Goal: Information Seeking & Learning: Learn about a topic

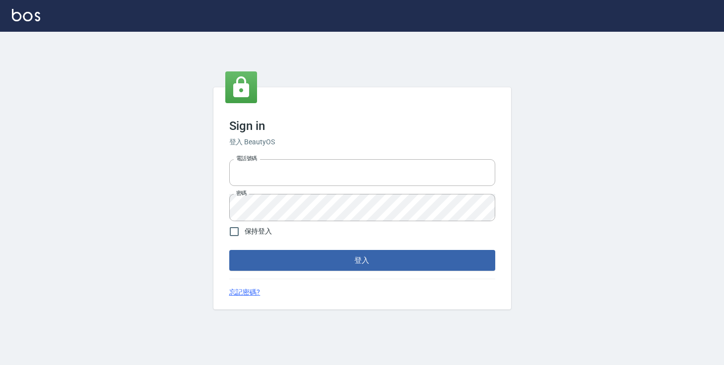
type input "0975470990"
click at [266, 259] on button "登入" at bounding box center [362, 260] width 266 height 21
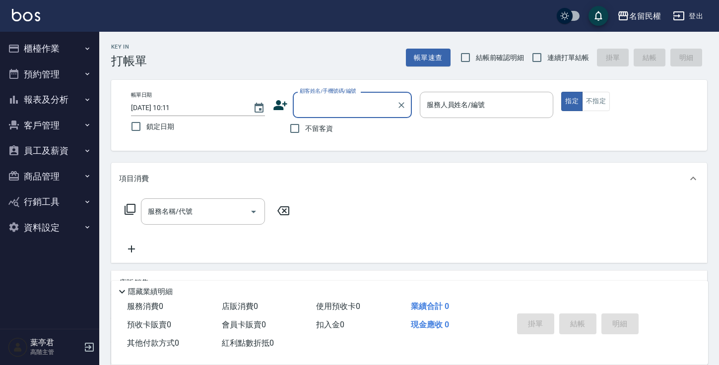
click at [83, 149] on icon "button" at bounding box center [87, 151] width 8 height 8
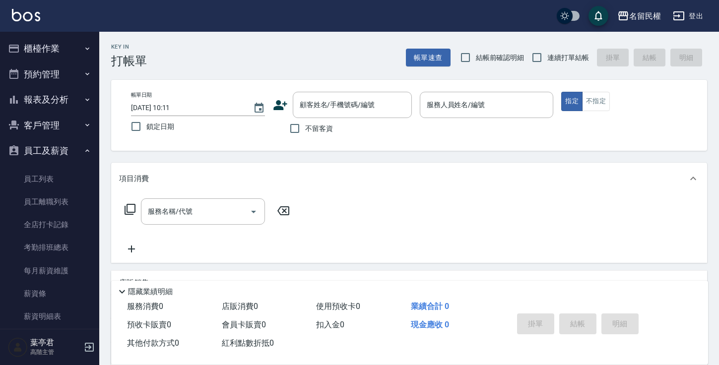
click at [76, 97] on button "報表及分析" at bounding box center [49, 100] width 91 height 26
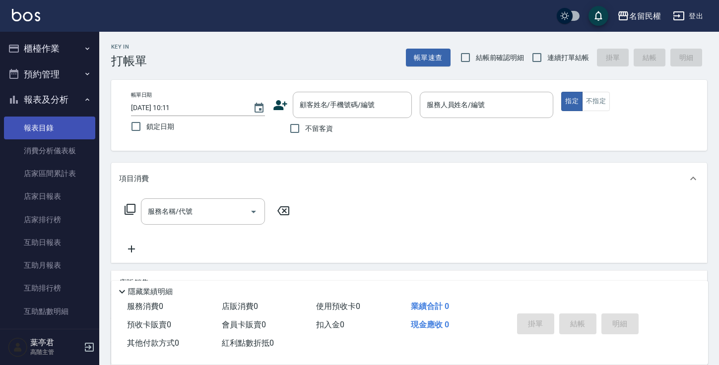
click at [50, 124] on link "報表目錄" at bounding box center [49, 128] width 91 height 23
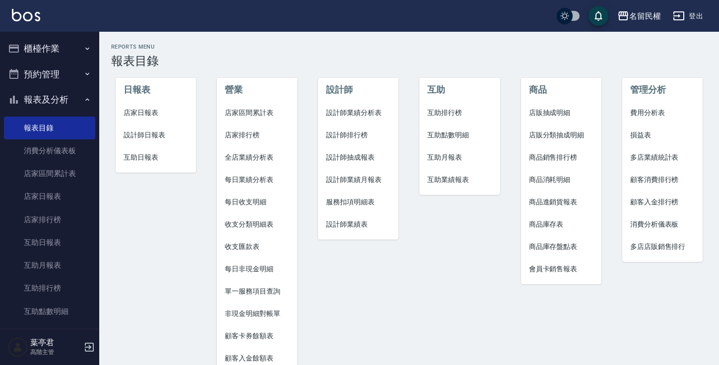
click at [228, 136] on span "店家排行榜" at bounding box center [257, 135] width 64 height 10
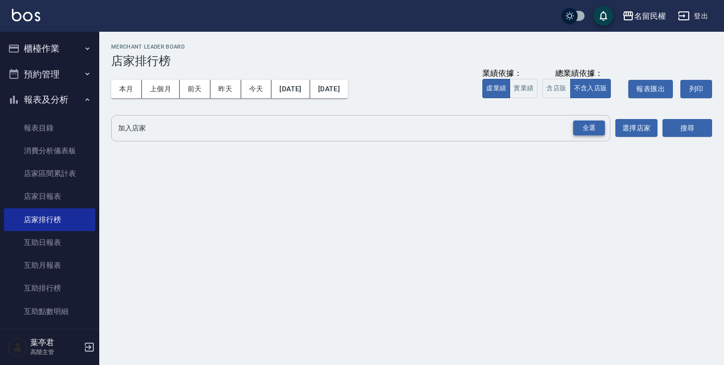
click at [587, 126] on div "全選" at bounding box center [589, 128] width 32 height 15
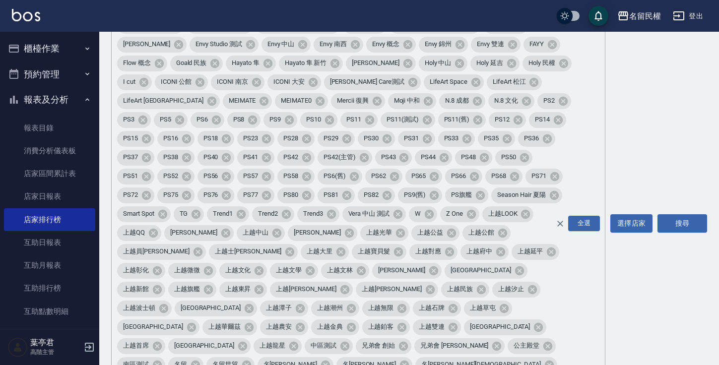
scroll to position [171, 0]
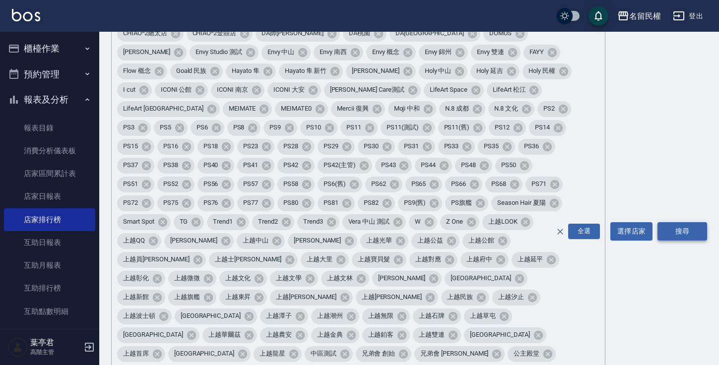
click at [684, 222] on button "搜尋" at bounding box center [682, 231] width 50 height 18
click at [678, 222] on button "搜尋" at bounding box center [682, 231] width 50 height 18
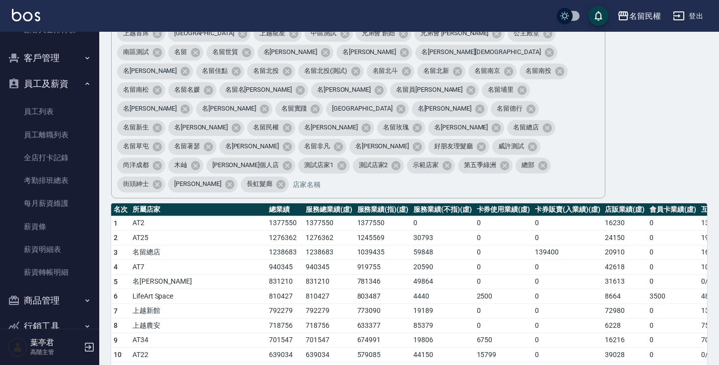
scroll to position [508, 0]
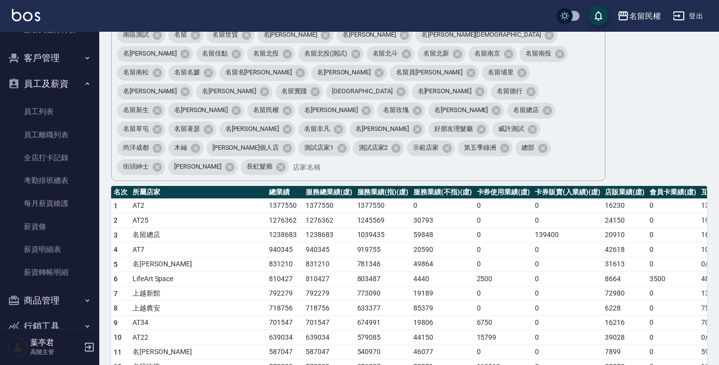
click at [134, 228] on td "名留總店" at bounding box center [198, 235] width 136 height 15
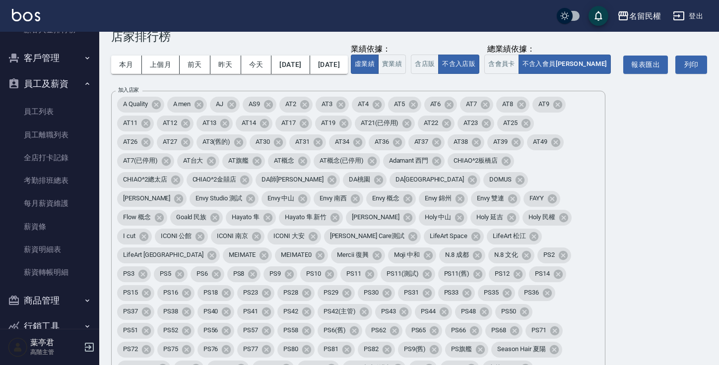
scroll to position [0, 0]
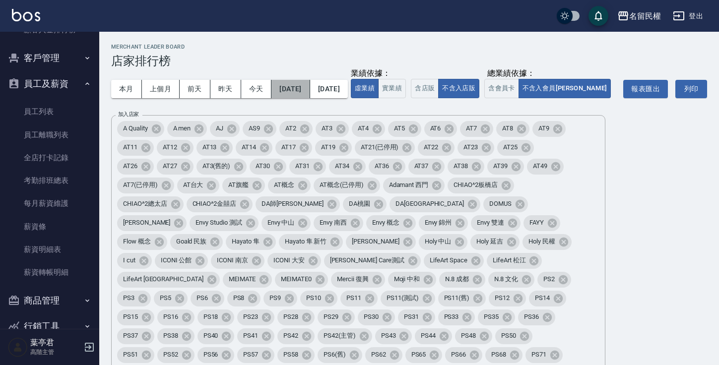
click at [300, 92] on button "[DATE]" at bounding box center [290, 89] width 38 height 18
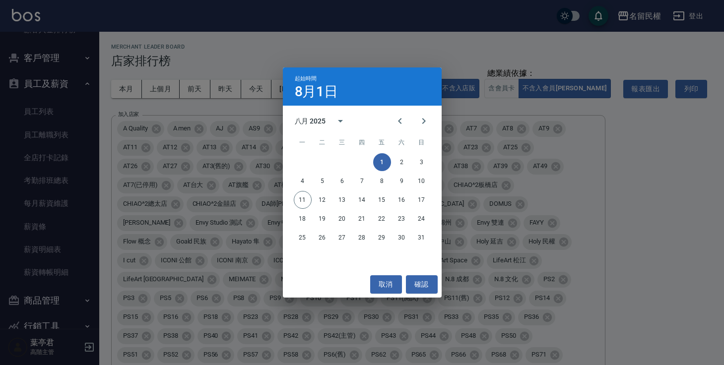
click at [294, 56] on div "起始時間 8月1日 八月 2025 一 二 三 四 五 六 日 1 2 3 4 5 6 7 8 9 10 11 12 13 14 15 16 17 18 19…" at bounding box center [362, 182] width 724 height 365
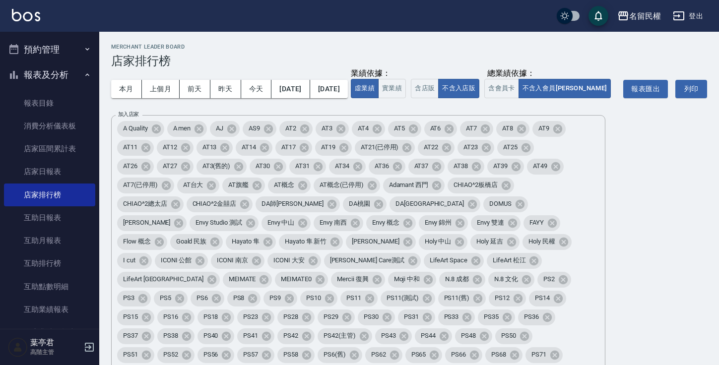
scroll to position [20, 0]
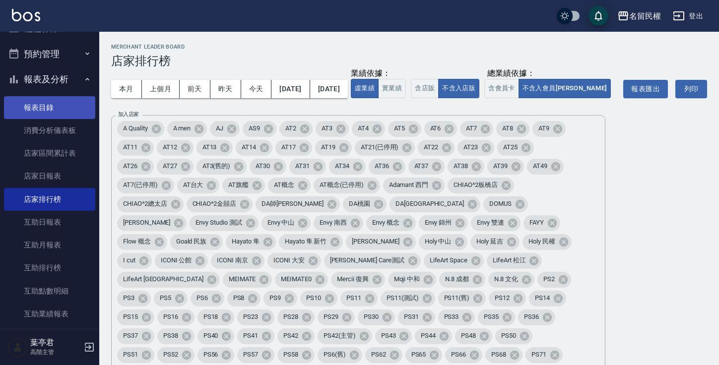
click at [52, 113] on link "報表目錄" at bounding box center [49, 107] width 91 height 23
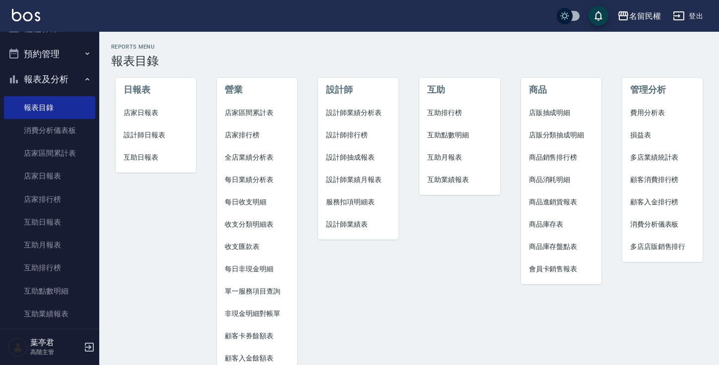
click at [154, 109] on span "店家日報表" at bounding box center [156, 113] width 64 height 10
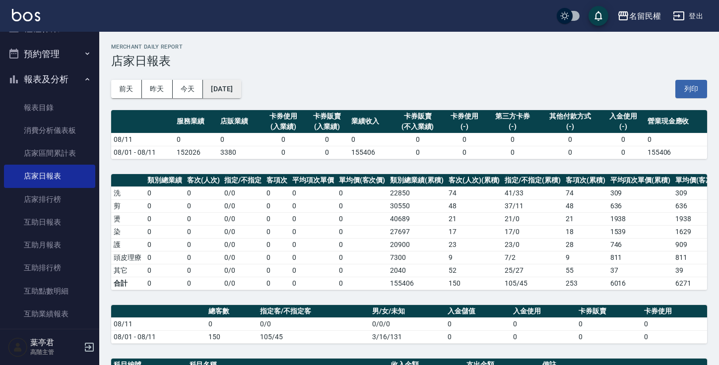
click at [218, 90] on button "[DATE]" at bounding box center [222, 89] width 38 height 18
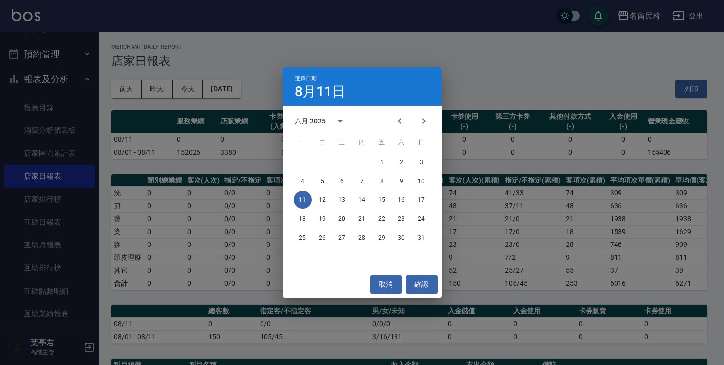
click at [255, 47] on div "選擇日期 8月11日 八月 2025 一 二 三 四 五 六 日 1 2 3 4 5 6 7 8 9 10 11 12 13 14 15 16 17 18 1…" at bounding box center [362, 182] width 724 height 365
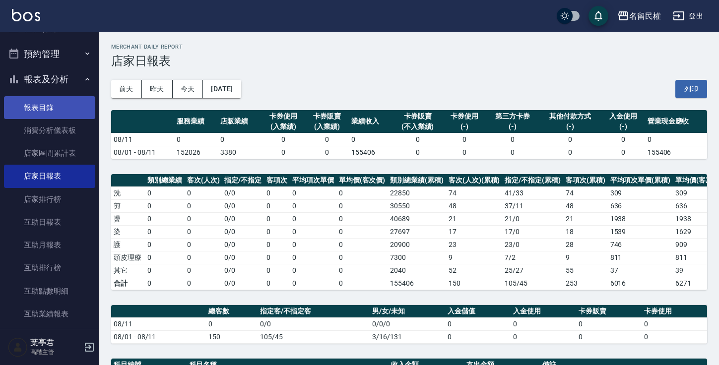
click at [49, 112] on link "報表目錄" at bounding box center [49, 107] width 91 height 23
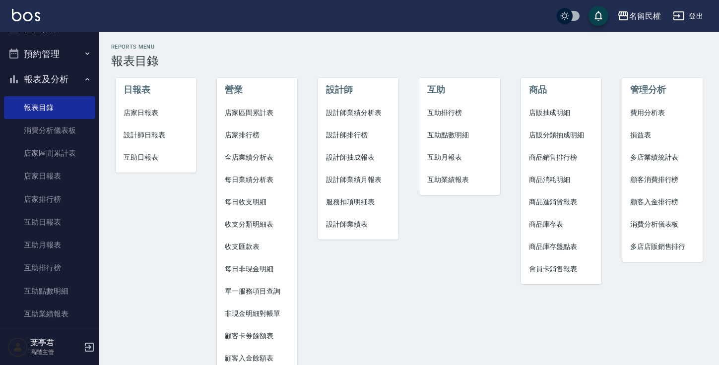
click at [235, 166] on li "全店業績分析表" at bounding box center [257, 157] width 80 height 22
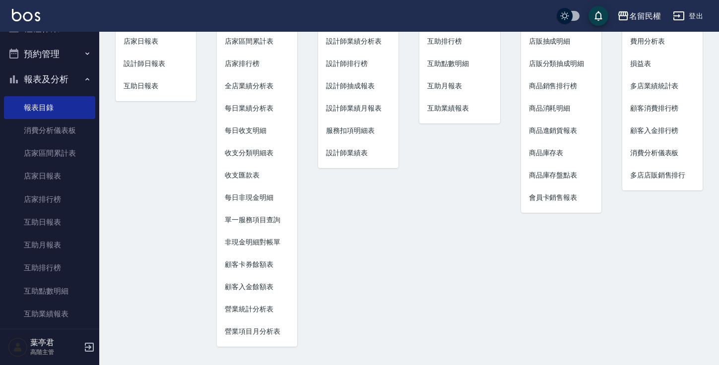
scroll to position [75, 0]
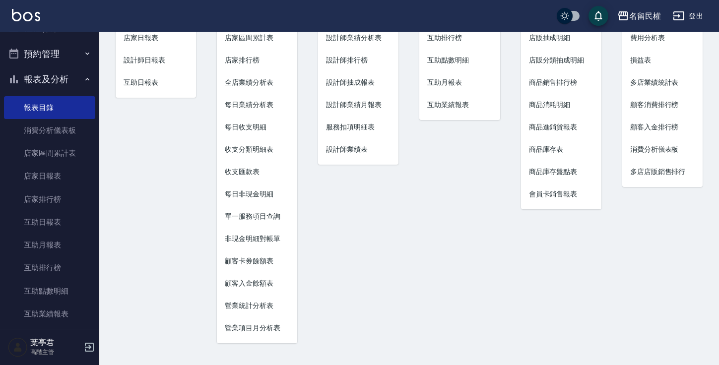
click at [233, 304] on span "營業統計分析表" at bounding box center [257, 306] width 64 height 10
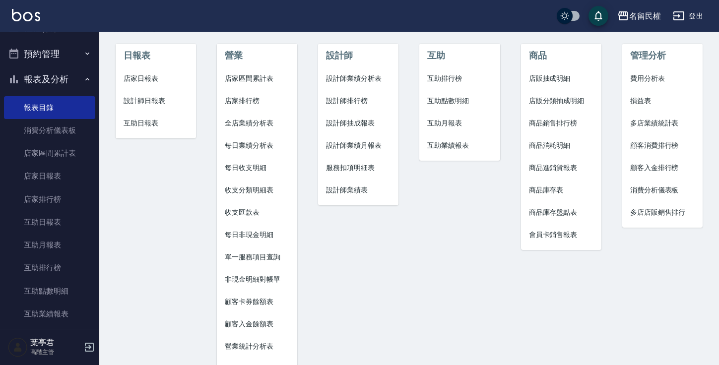
scroll to position [75, 0]
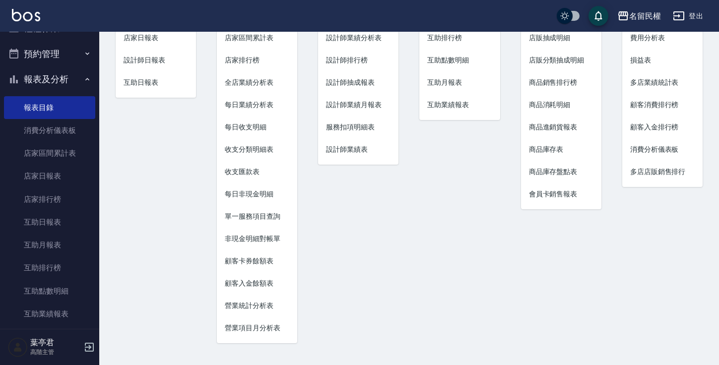
click at [228, 326] on span "營業項目月分析表" at bounding box center [257, 328] width 64 height 10
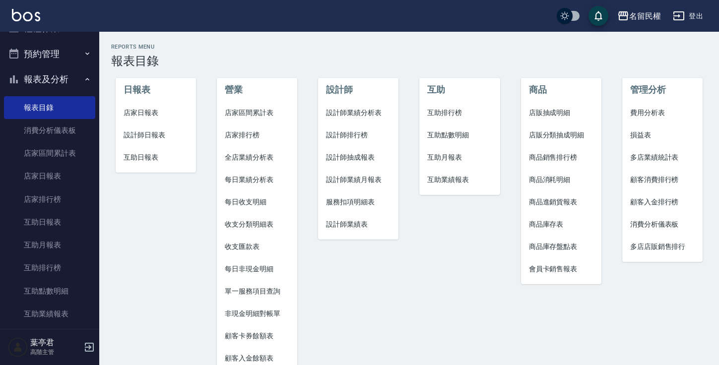
click at [232, 110] on span "店家區間累計表" at bounding box center [257, 113] width 64 height 10
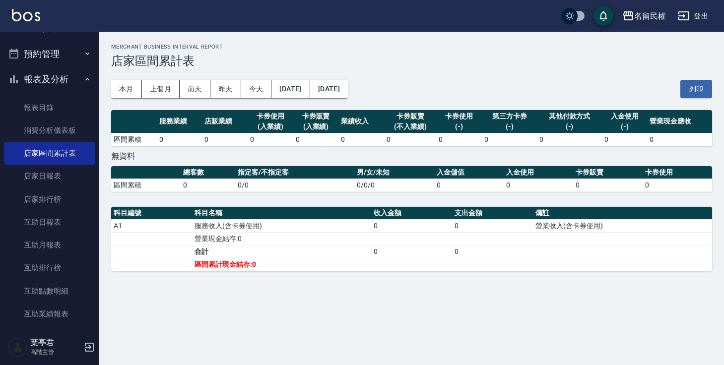
click at [648, 19] on div "名留民權" at bounding box center [650, 16] width 32 height 12
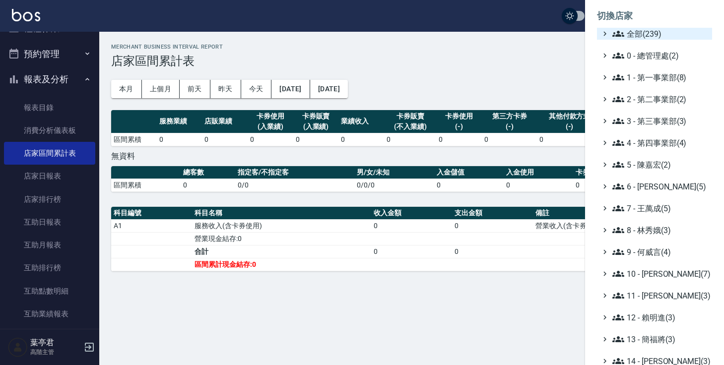
click at [641, 29] on span "全部(239)" at bounding box center [660, 34] width 96 height 12
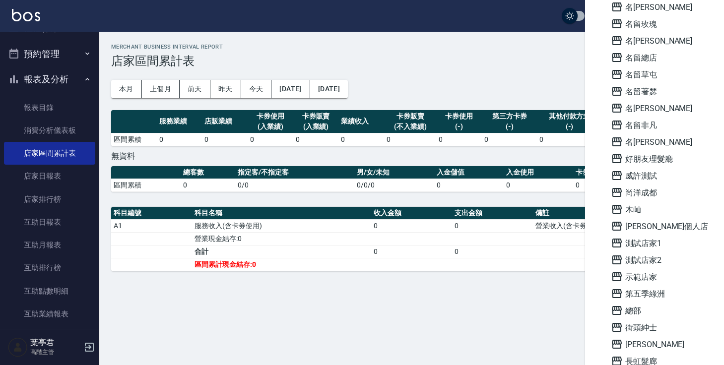
scroll to position [3622, 0]
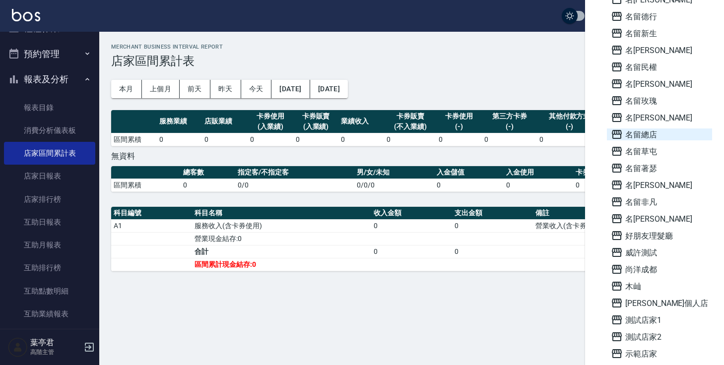
click at [646, 132] on span "名留總店" at bounding box center [659, 134] width 97 height 12
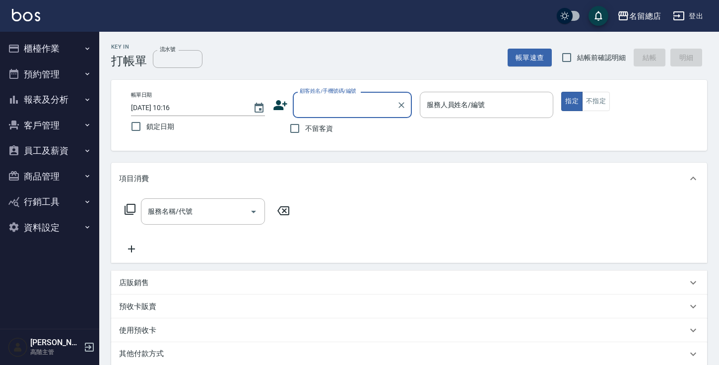
click at [61, 101] on button "報表及分析" at bounding box center [49, 100] width 91 height 26
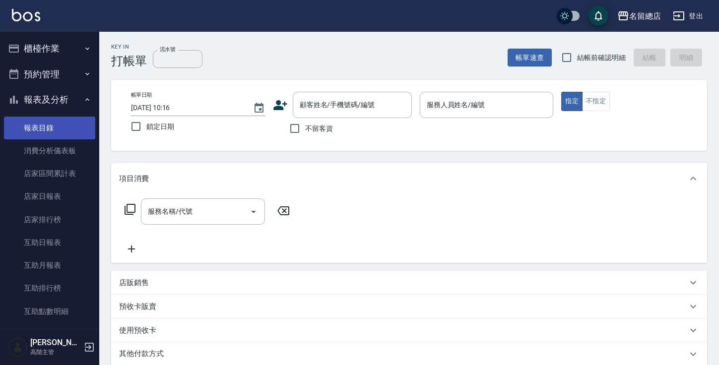
click at [66, 133] on link "報表目錄" at bounding box center [49, 128] width 91 height 23
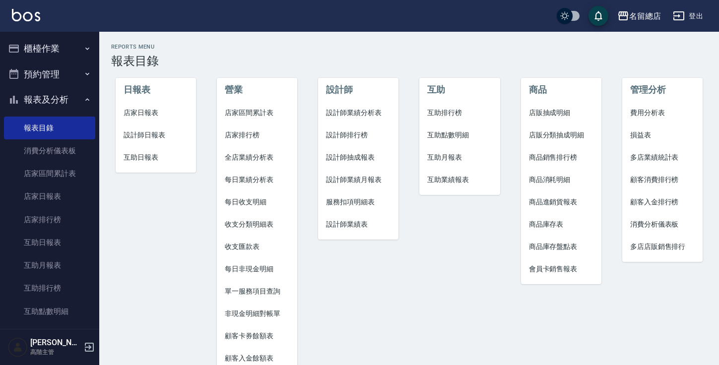
click at [238, 110] on span "店家區間累計表" at bounding box center [257, 113] width 64 height 10
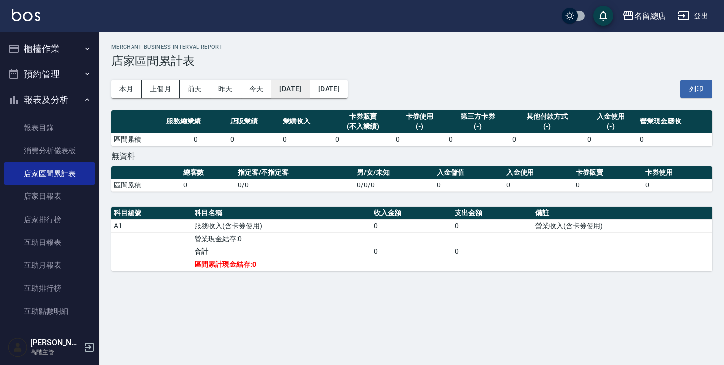
click at [294, 88] on button "[DATE]" at bounding box center [290, 89] width 38 height 18
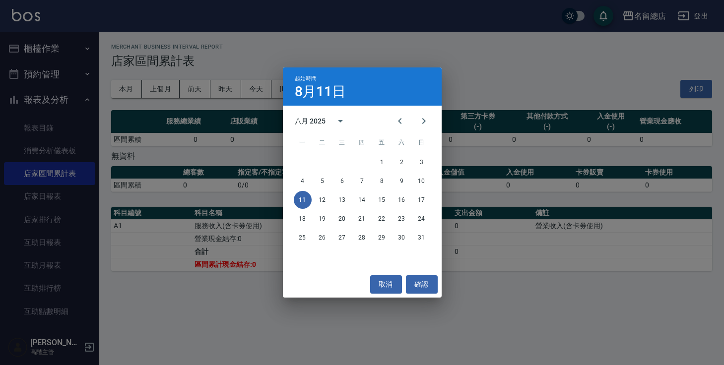
click at [317, 120] on div "八月 2025" at bounding box center [310, 121] width 31 height 10
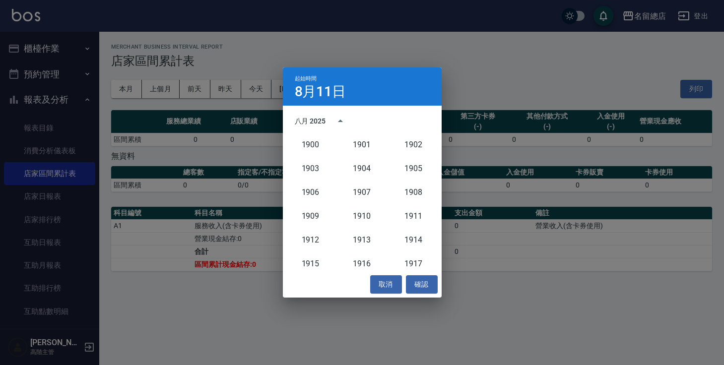
scroll to position [919, 0]
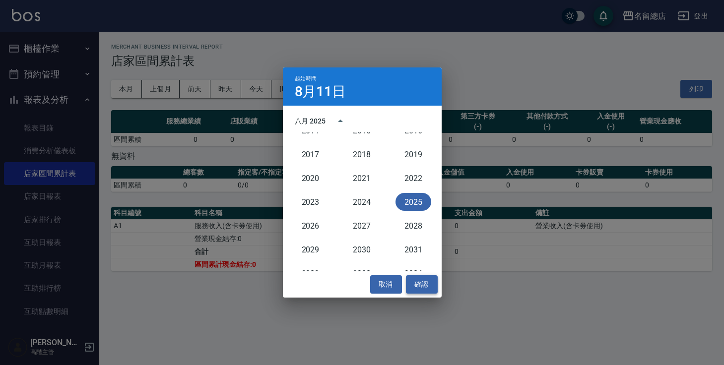
click at [408, 281] on button "確認" at bounding box center [422, 284] width 32 height 18
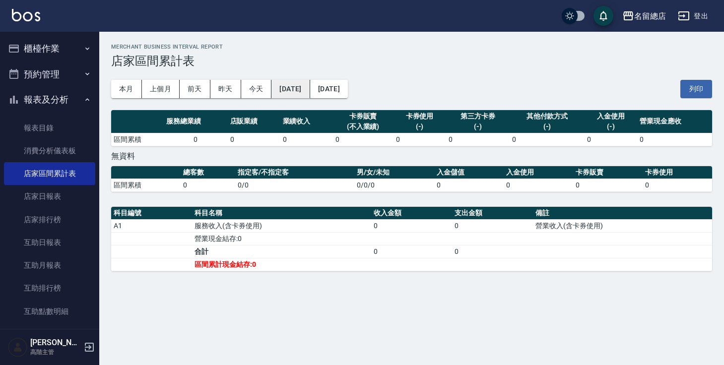
click at [309, 83] on button "[DATE]" at bounding box center [290, 89] width 38 height 18
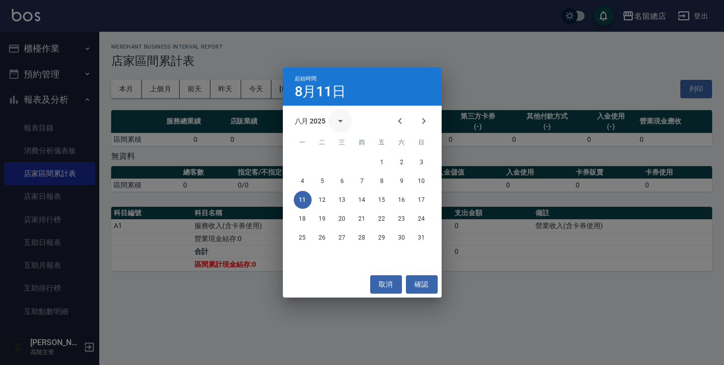
click at [341, 122] on icon "calendar view is open, switch to year view" at bounding box center [340, 121] width 12 height 12
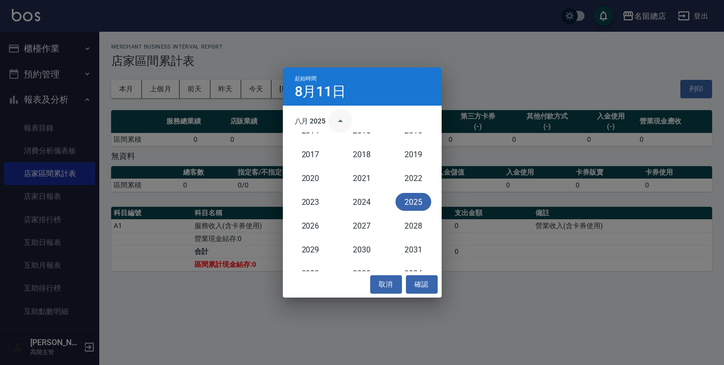
click at [341, 122] on icon "year view is open, switch to calendar view" at bounding box center [340, 121] width 5 height 2
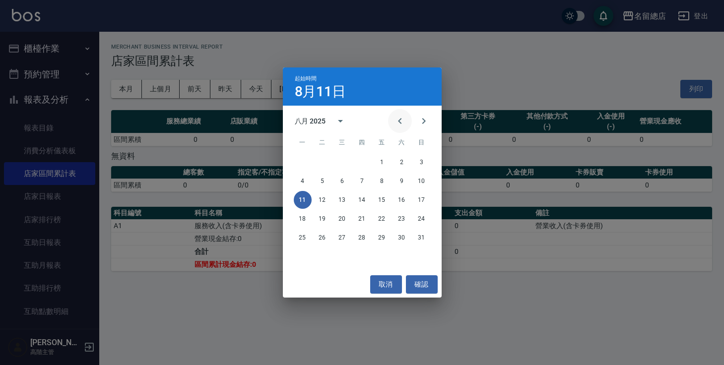
click at [391, 120] on button "Previous month" at bounding box center [400, 121] width 24 height 24
click at [390, 120] on button "Previous month" at bounding box center [400, 121] width 24 height 24
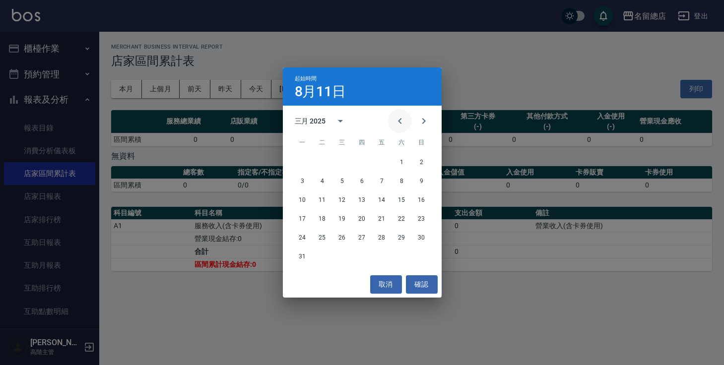
click at [390, 120] on button "Previous month" at bounding box center [400, 121] width 24 height 24
click at [344, 161] on button "1" at bounding box center [342, 162] width 18 height 18
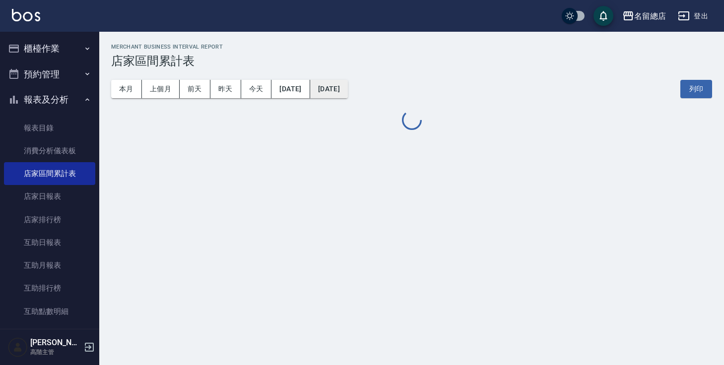
click at [348, 87] on button "[DATE]" at bounding box center [329, 89] width 38 height 18
click at [347, 95] on button "[DATE]" at bounding box center [329, 89] width 38 height 18
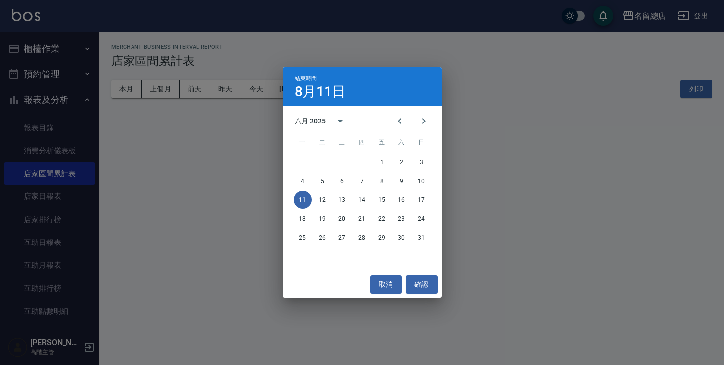
click at [297, 117] on div "八月 2025" at bounding box center [310, 121] width 31 height 10
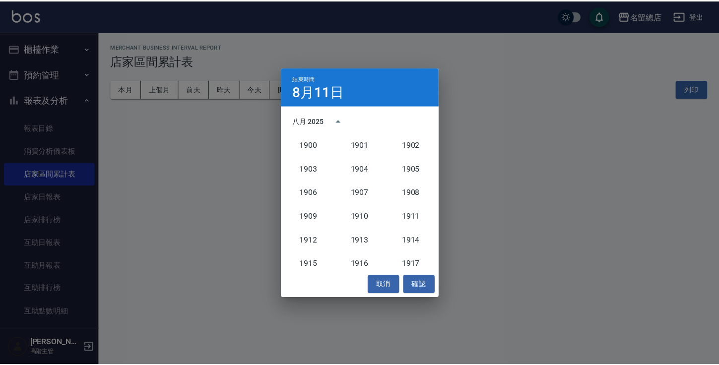
scroll to position [919, 0]
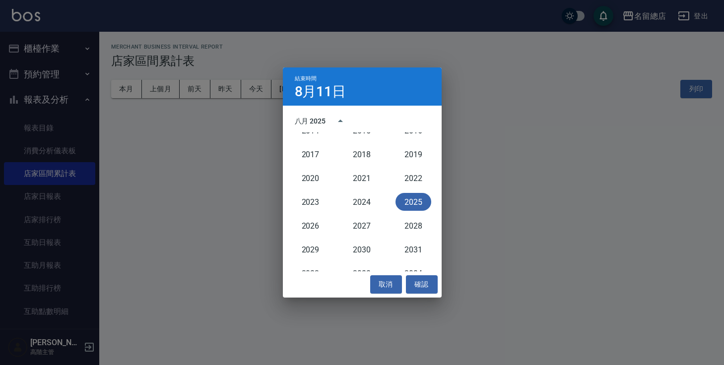
click at [297, 117] on div "八月 2025" at bounding box center [310, 121] width 31 height 10
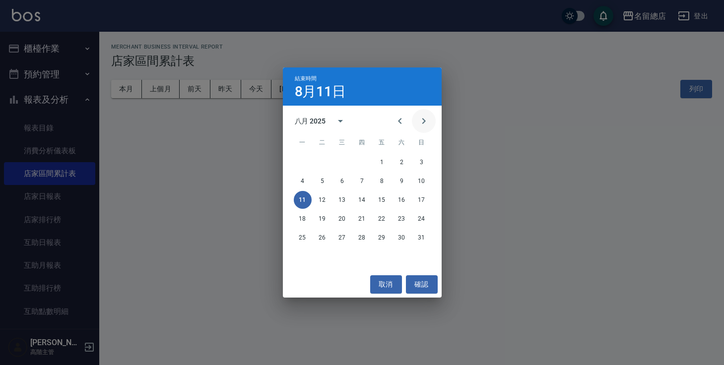
click at [421, 123] on icon "Next month" at bounding box center [424, 121] width 12 height 12
click at [400, 123] on icon "Previous month" at bounding box center [399, 121] width 3 height 6
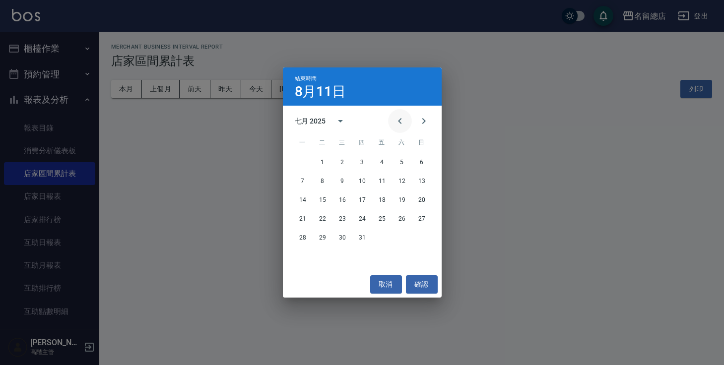
click at [400, 123] on icon "Previous month" at bounding box center [399, 121] width 3 height 6
click at [301, 253] on button "30" at bounding box center [303, 257] width 18 height 18
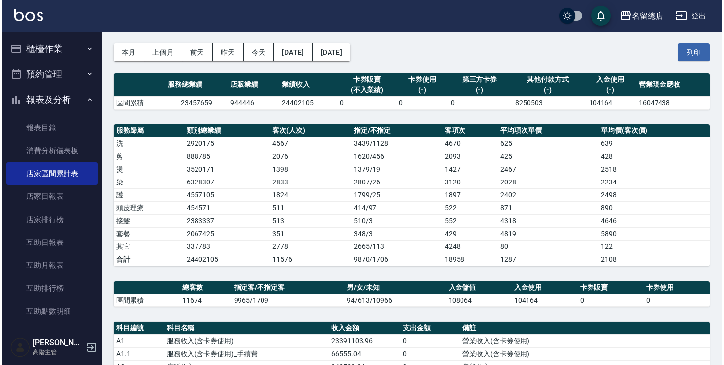
scroll to position [12, 0]
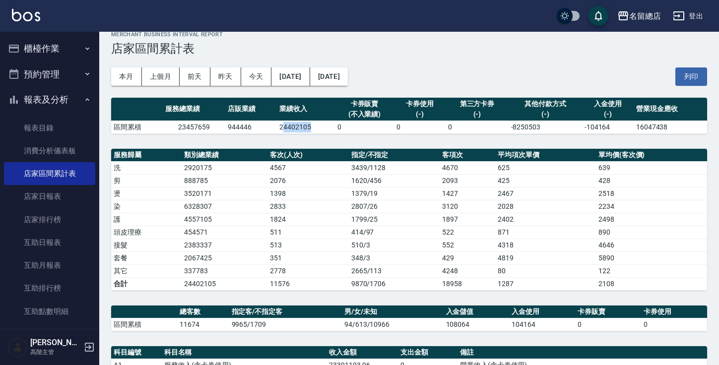
drag, startPoint x: 282, startPoint y: 126, endPoint x: 319, endPoint y: 126, distance: 37.7
click at [319, 126] on td "24402105" at bounding box center [306, 127] width 58 height 13
click at [297, 125] on td "24402105" at bounding box center [306, 127] width 58 height 13
click at [279, 130] on td "24402105" at bounding box center [306, 127] width 58 height 13
drag, startPoint x: 280, startPoint y: 126, endPoint x: 314, endPoint y: 126, distance: 33.2
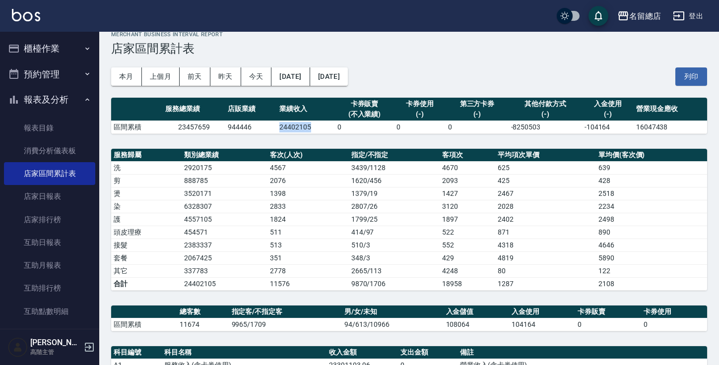
click at [314, 126] on td "24402105" at bounding box center [306, 127] width 58 height 13
click at [286, 69] on button "[DATE]" at bounding box center [290, 76] width 38 height 18
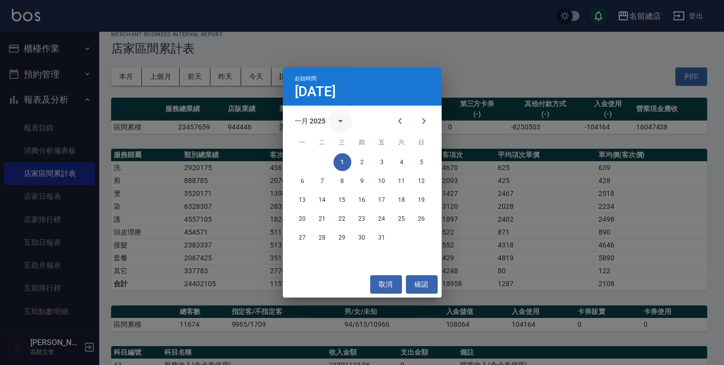
click at [345, 126] on icon "calendar view is open, switch to year view" at bounding box center [340, 121] width 12 height 12
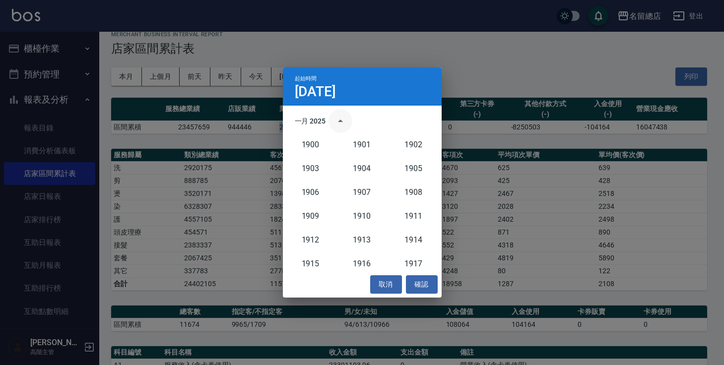
scroll to position [919, 0]
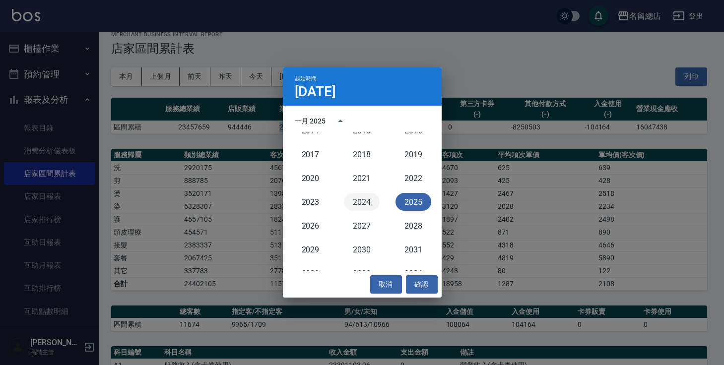
click at [360, 200] on button "2024" at bounding box center [362, 202] width 36 height 18
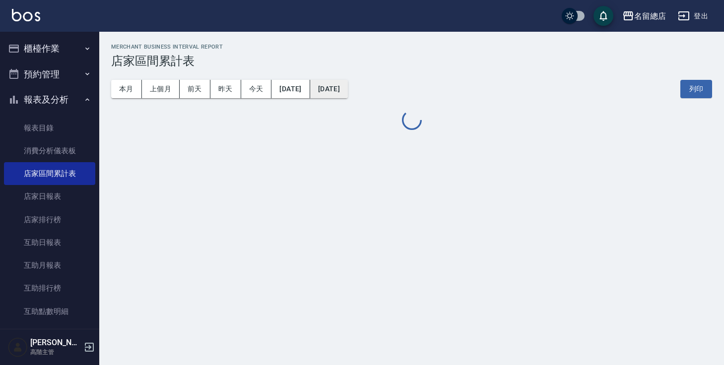
click at [348, 88] on button "[DATE]" at bounding box center [329, 89] width 38 height 18
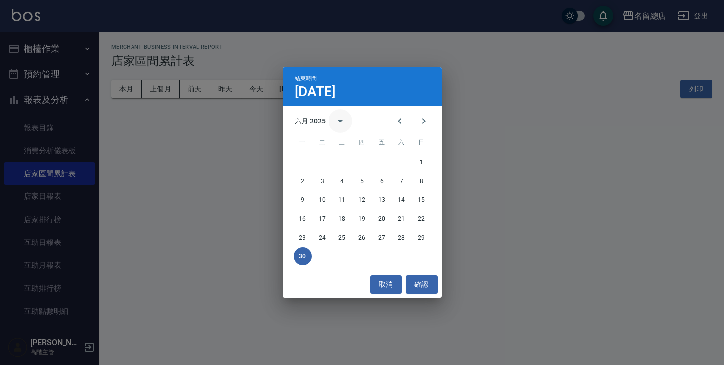
click at [341, 117] on icon "calendar view is open, switch to year view" at bounding box center [340, 121] width 12 height 12
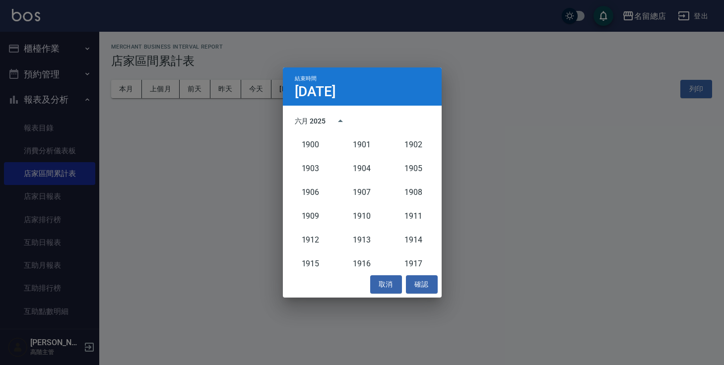
scroll to position [919, 0]
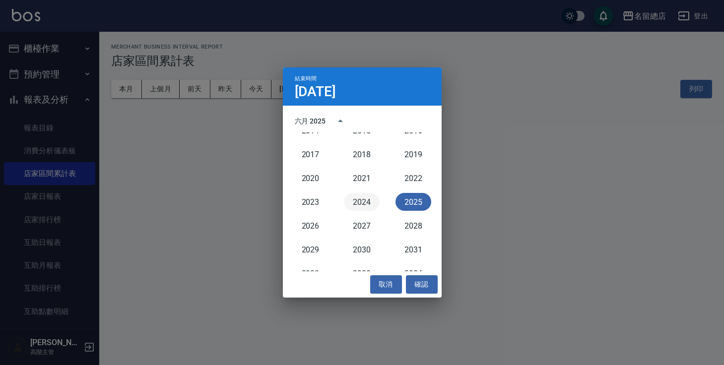
click at [366, 200] on button "2024" at bounding box center [362, 202] width 36 height 18
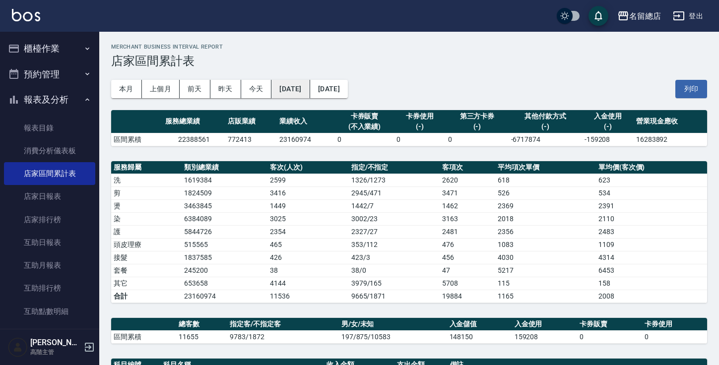
click at [304, 88] on button "[DATE]" at bounding box center [290, 89] width 38 height 18
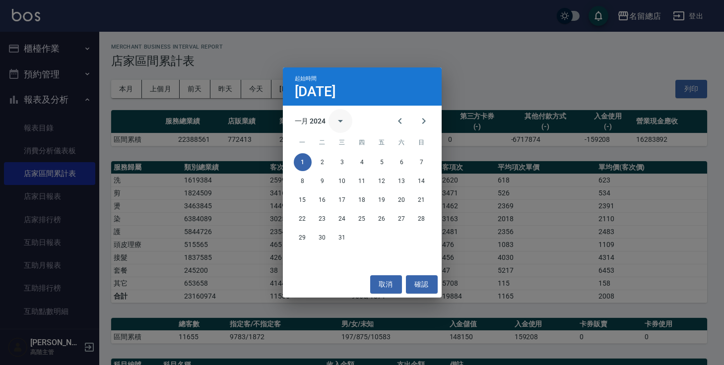
click at [341, 119] on icon "calendar view is open, switch to year view" at bounding box center [340, 121] width 12 height 12
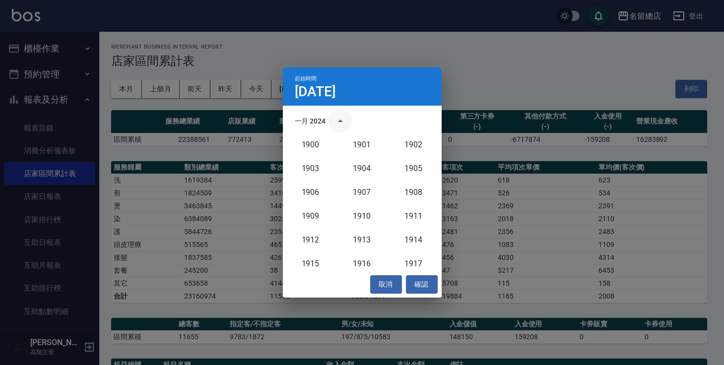
scroll to position [919, 0]
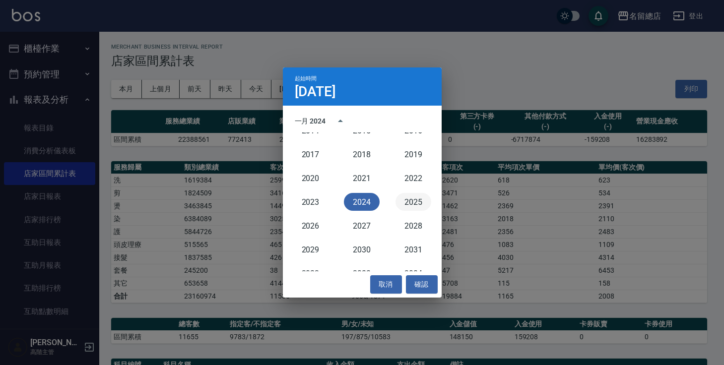
click at [409, 202] on button "2025" at bounding box center [413, 202] width 36 height 18
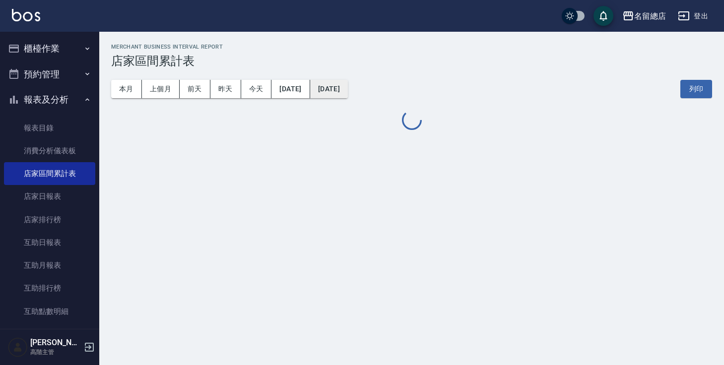
click at [348, 91] on button "[DATE]" at bounding box center [329, 89] width 38 height 18
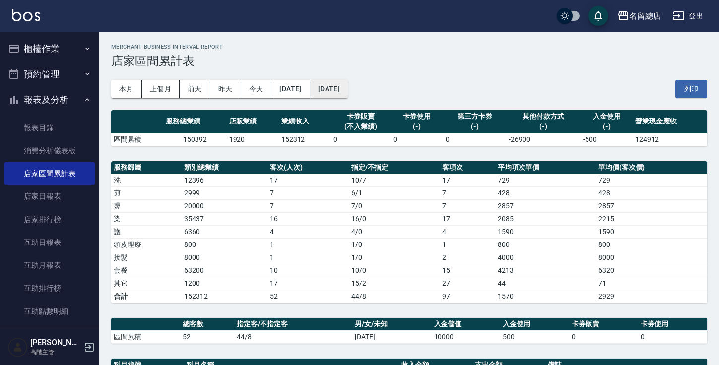
click at [348, 97] on button "[DATE]" at bounding box center [329, 89] width 38 height 18
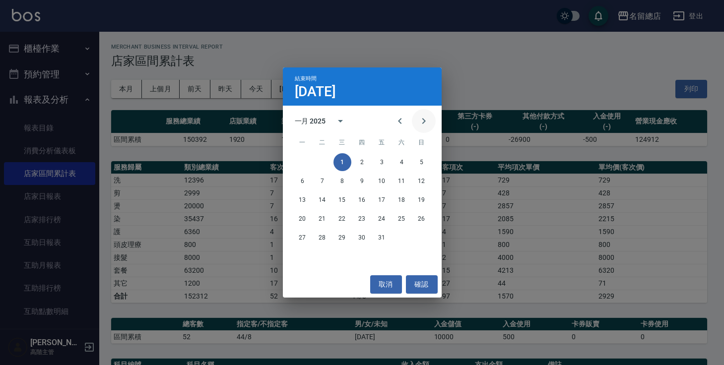
click at [423, 118] on icon "Next month" at bounding box center [424, 121] width 12 height 12
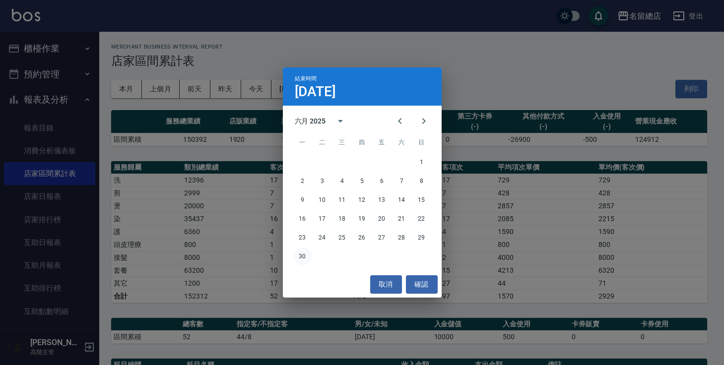
click at [308, 252] on button "30" at bounding box center [303, 257] width 18 height 18
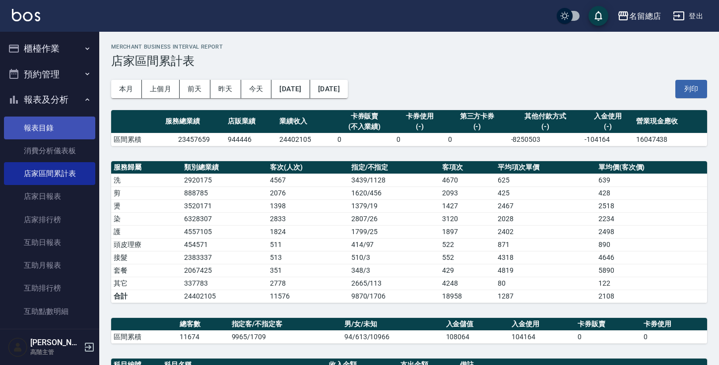
click at [53, 128] on link "報表目錄" at bounding box center [49, 128] width 91 height 23
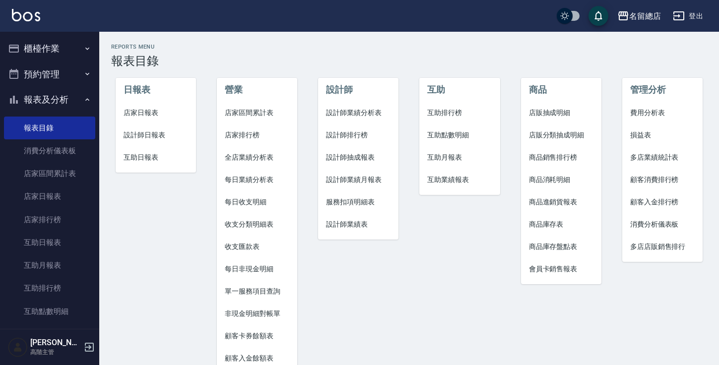
click at [451, 116] on span "互助排行榜" at bounding box center [459, 113] width 64 height 10
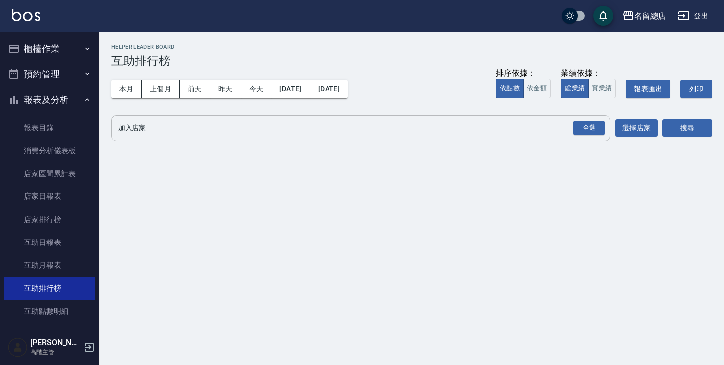
click at [505, 128] on input "加入店家" at bounding box center [353, 128] width 475 height 17
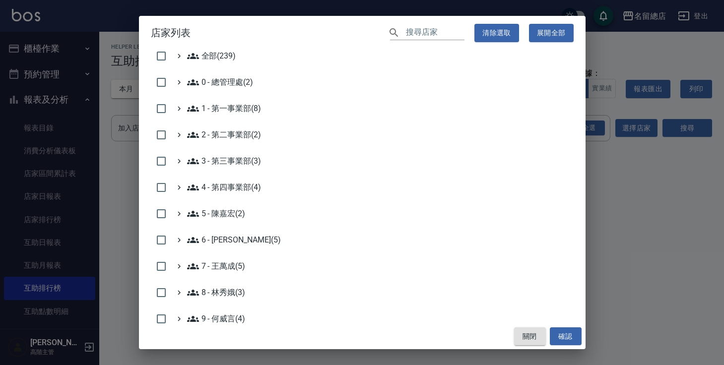
click at [522, 339] on button "關閉" at bounding box center [530, 336] width 32 height 18
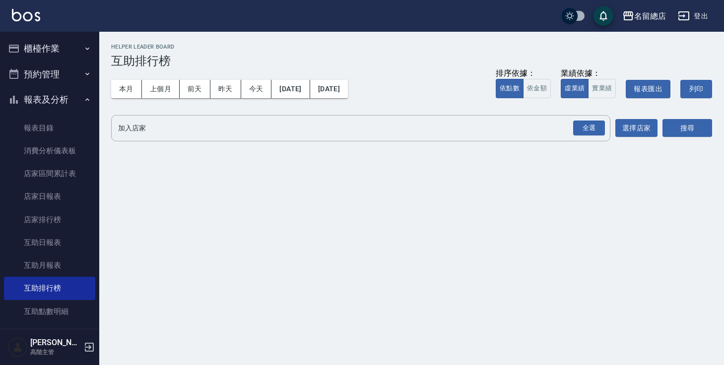
click at [83, 47] on icon "button" at bounding box center [87, 49] width 8 height 8
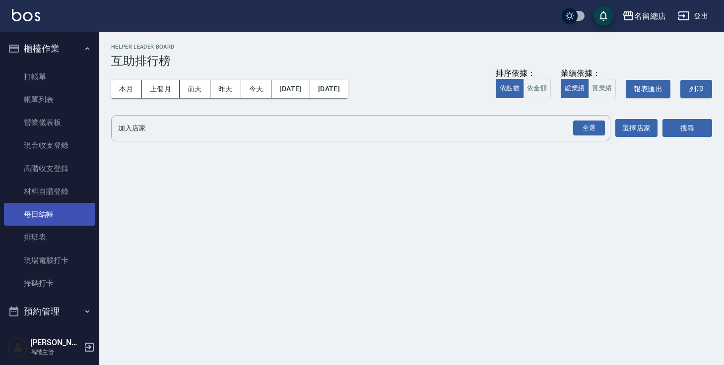
click at [68, 214] on link "每日結帳" at bounding box center [49, 214] width 91 height 23
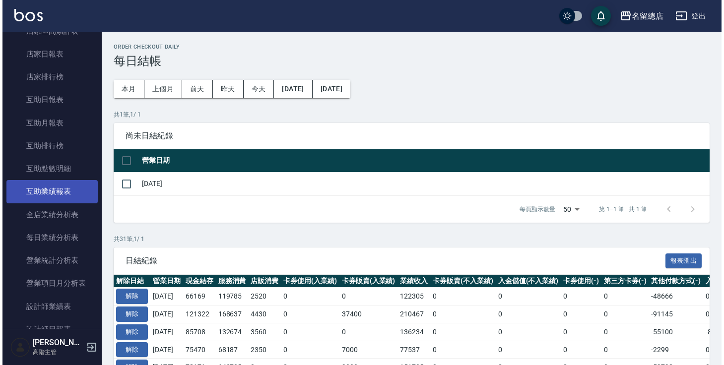
scroll to position [379, 0]
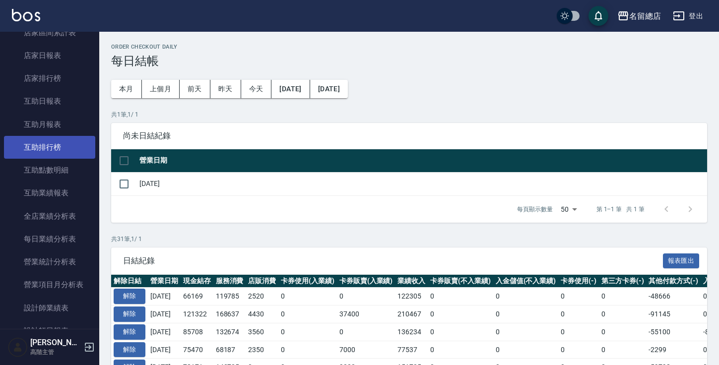
click at [53, 143] on link "互助排行榜" at bounding box center [49, 147] width 91 height 23
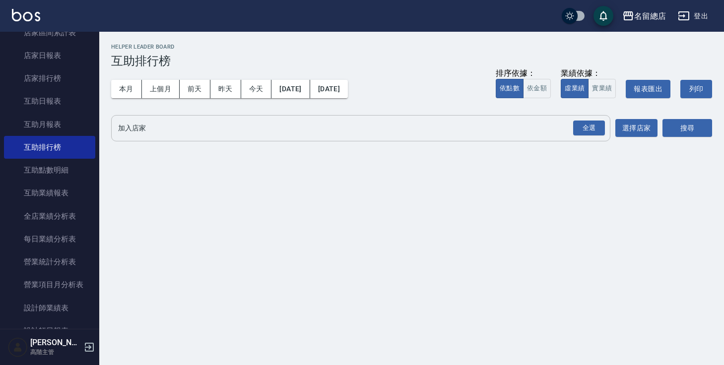
click at [161, 126] on input "加入店家" at bounding box center [353, 128] width 475 height 17
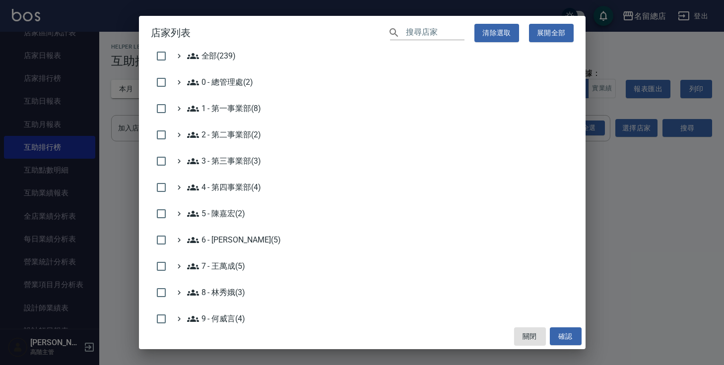
click at [419, 26] on input "text" at bounding box center [435, 33] width 59 height 14
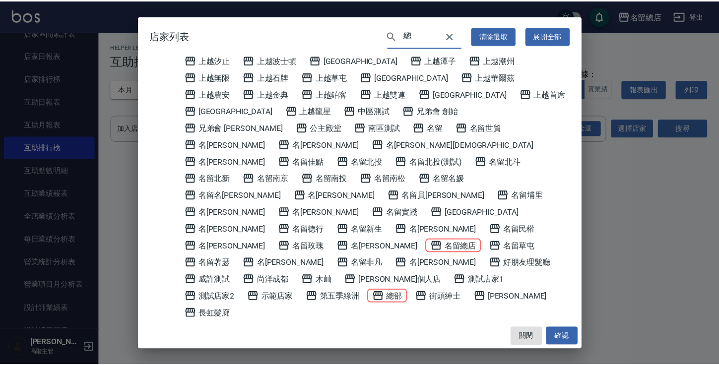
scroll to position [465, 0]
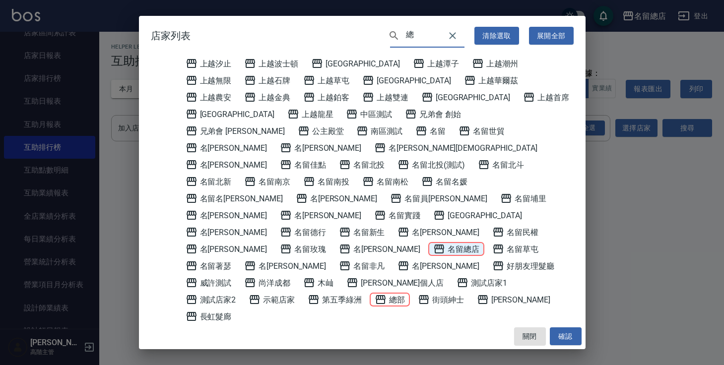
type input "總"
click at [433, 243] on span "名留總店" at bounding box center [456, 249] width 46 height 12
click at [573, 335] on button "確認" at bounding box center [566, 336] width 32 height 18
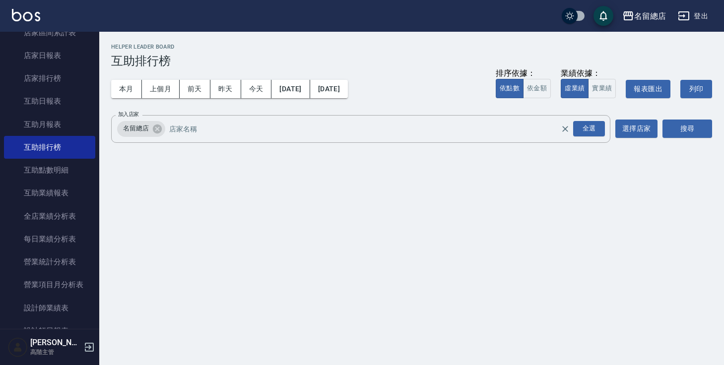
click at [702, 118] on div "搜尋" at bounding box center [687, 129] width 50 height 28
click at [696, 128] on button "搜尋" at bounding box center [687, 129] width 50 height 18
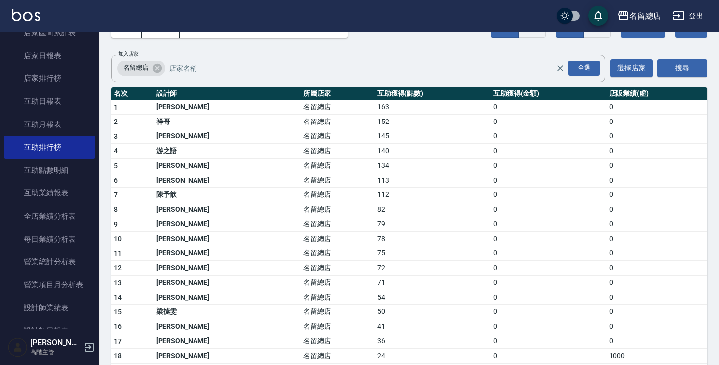
scroll to position [21, 0]
